Goal: Check status: Check status

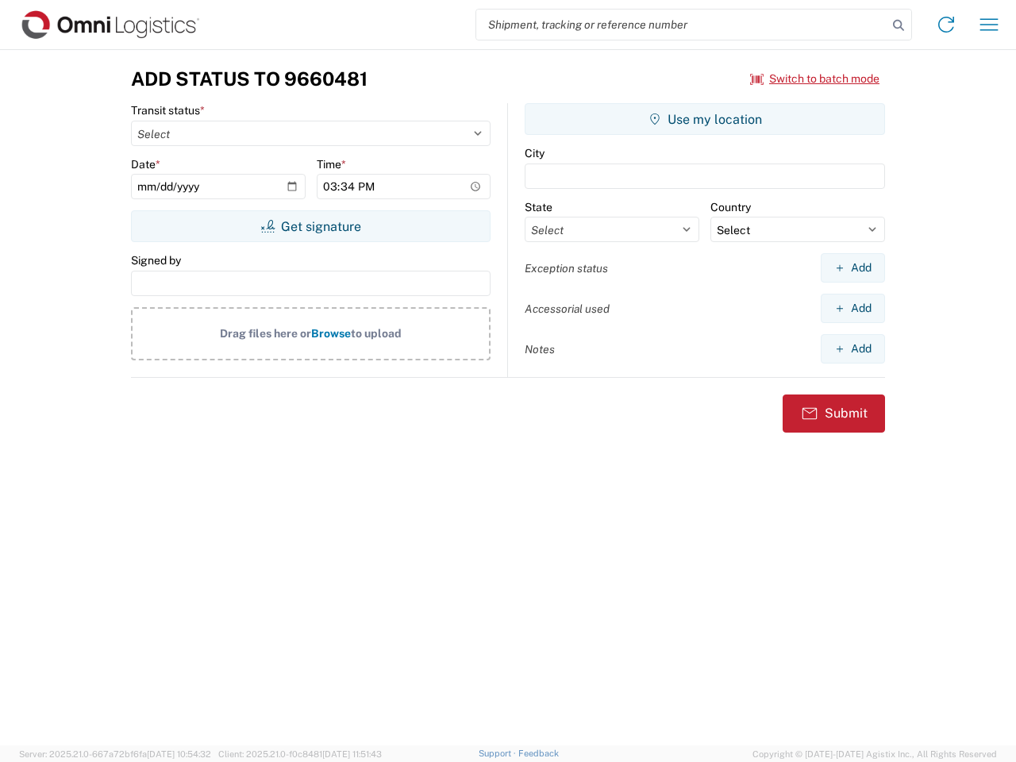
click at [682, 25] on input "search" at bounding box center [681, 25] width 411 height 30
click at [898, 25] on icon at bounding box center [898, 25] width 22 height 22
click at [946, 25] on icon at bounding box center [945, 24] width 25 height 25
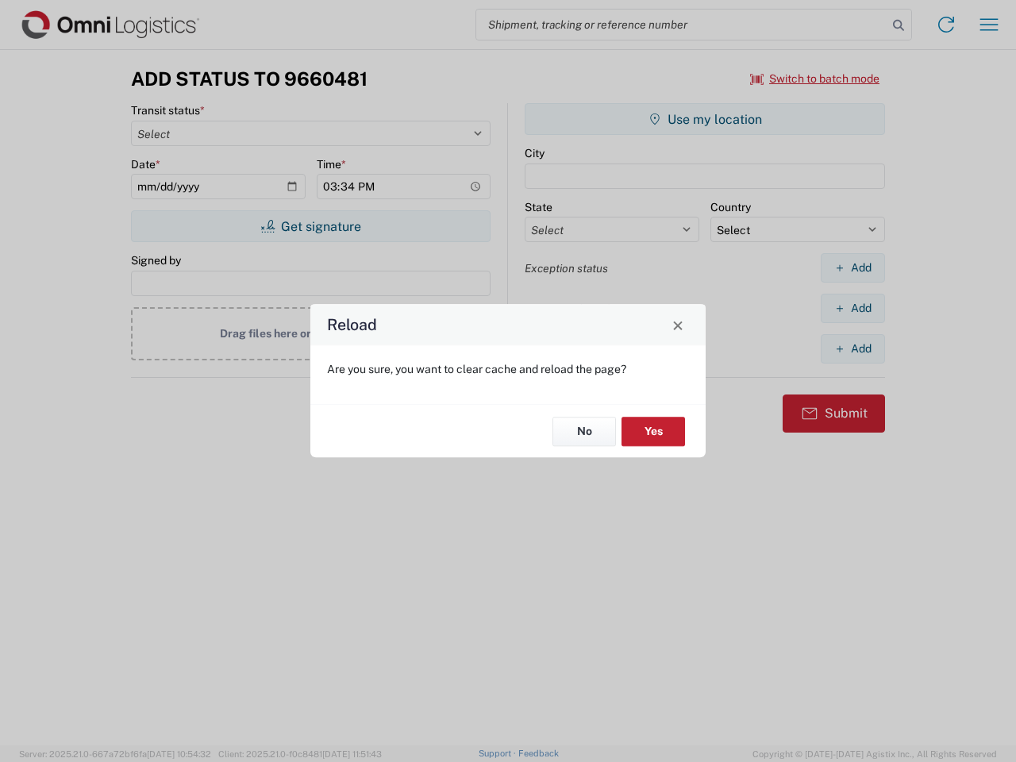
click at [989, 25] on div "Reload Are you sure, you want to clear cache and reload the page? No Yes" at bounding box center [508, 381] width 1016 height 762
click at [815, 79] on div "Reload Are you sure, you want to clear cache and reload the page? No Yes" at bounding box center [508, 381] width 1016 height 762
click at [310, 226] on div "Reload Are you sure, you want to clear cache and reload the page? No Yes" at bounding box center [508, 381] width 1016 height 762
click at [705, 119] on div "Reload Are you sure, you want to clear cache and reload the page? No Yes" at bounding box center [508, 381] width 1016 height 762
click at [852, 267] on div "Reload Are you sure, you want to clear cache and reload the page? No Yes" at bounding box center [508, 381] width 1016 height 762
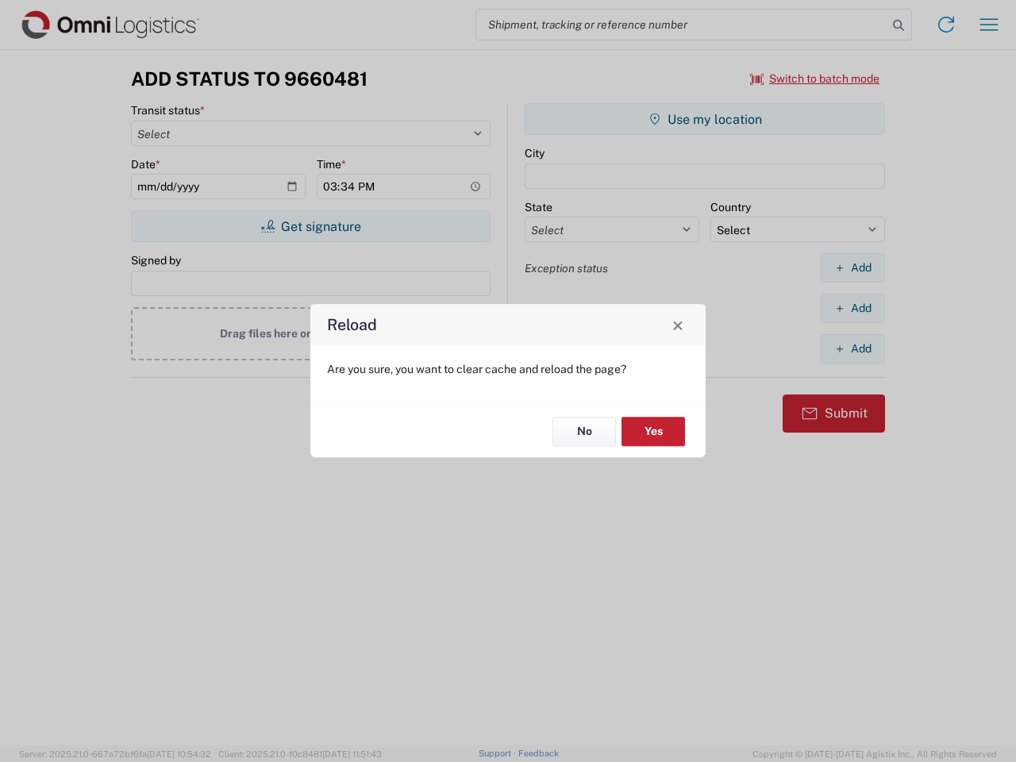
click at [852, 308] on div "Reload Are you sure, you want to clear cache and reload the page? No Yes" at bounding box center [508, 381] width 1016 height 762
click at [852, 348] on div "Reload Are you sure, you want to clear cache and reload the page? No Yes" at bounding box center [508, 381] width 1016 height 762
